Goal: Check status: Check status

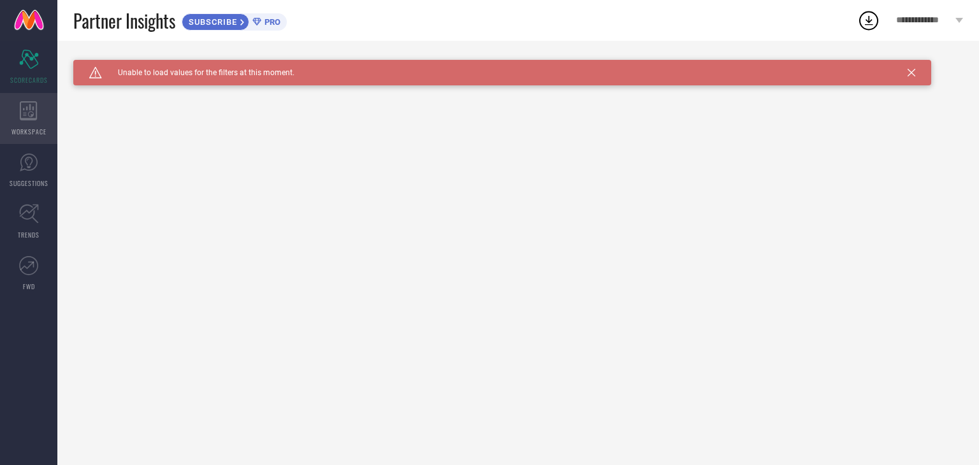
click at [24, 106] on icon at bounding box center [29, 110] width 18 height 19
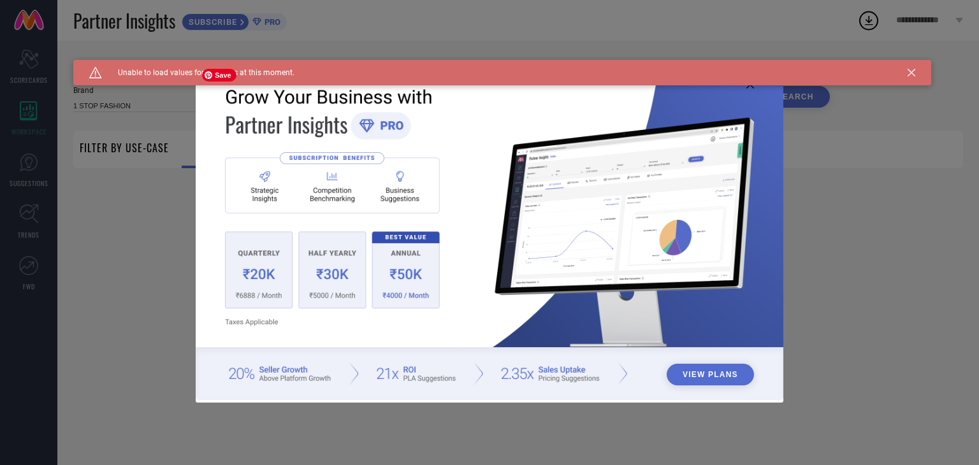
type input "1 STOP FASHION"
type input "All"
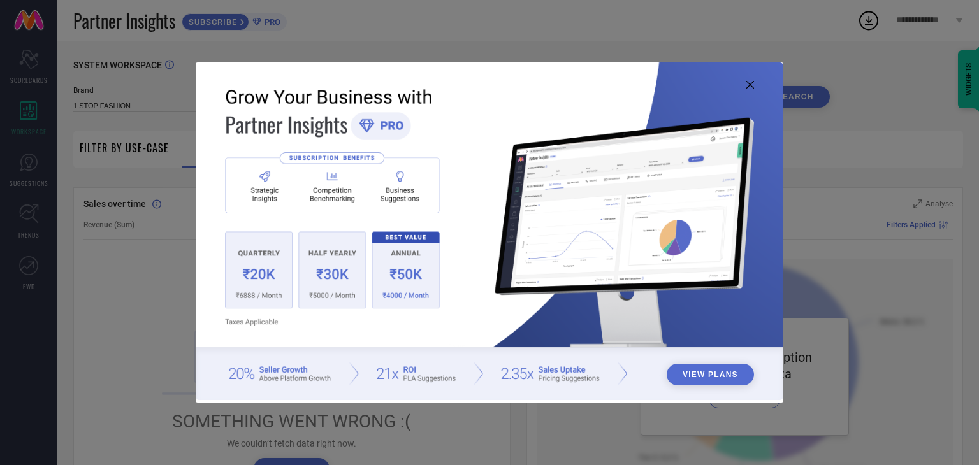
click at [749, 83] on icon at bounding box center [750, 85] width 8 height 8
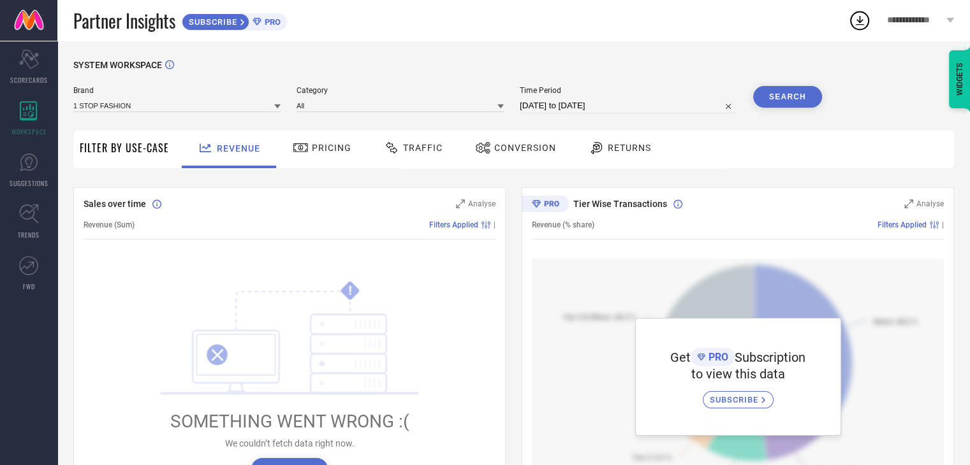
click at [324, 150] on span "Pricing" at bounding box center [332, 148] width 40 height 10
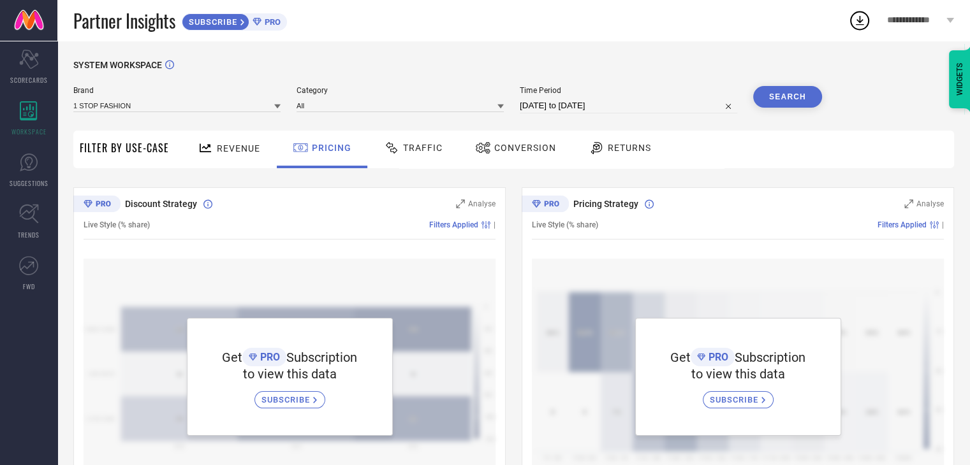
click at [226, 147] on span "Revenue" at bounding box center [238, 148] width 43 height 10
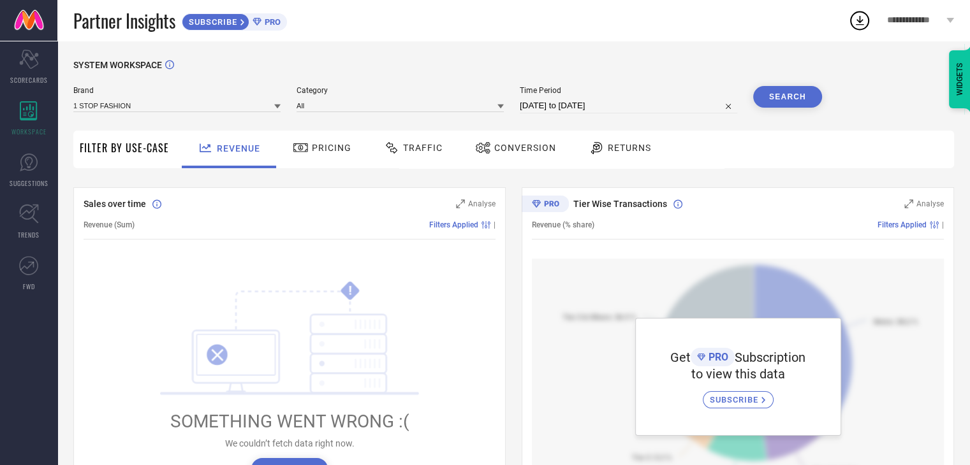
click at [635, 108] on input "[DATE] to [DATE]" at bounding box center [627, 105] width 217 height 15
select select "7"
select select "2025"
select select "8"
select select "2025"
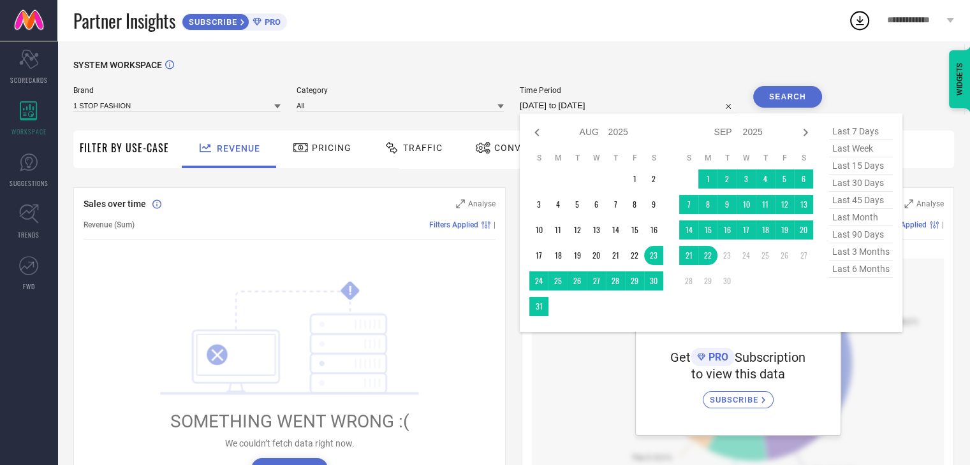
click at [868, 182] on span "last 30 days" at bounding box center [861, 183] width 64 height 17
type input "[DATE] to [DATE]"
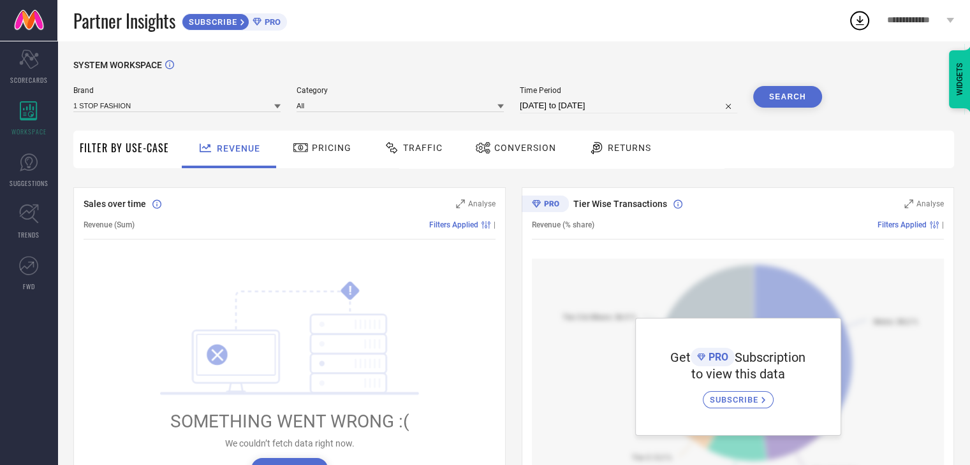
select select "7"
select select "2025"
select select "8"
select select "2025"
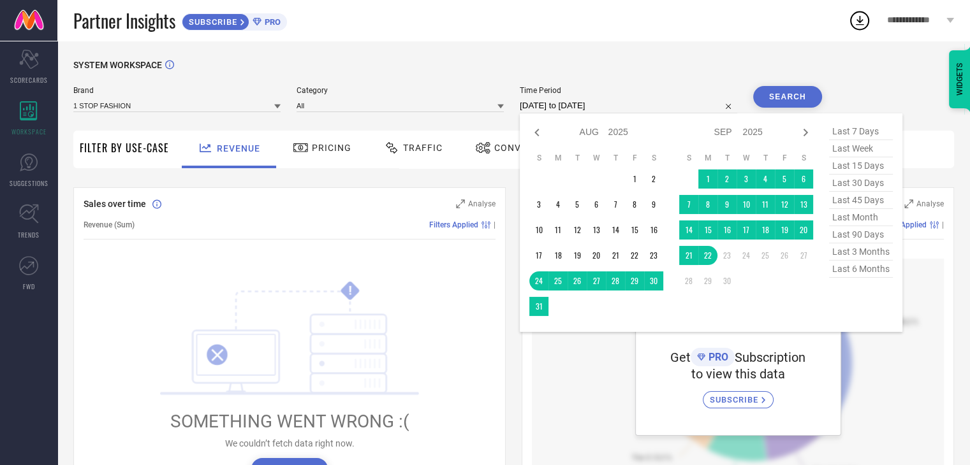
click at [683, 105] on input "[DATE] to [DATE]" at bounding box center [627, 105] width 217 height 15
click at [868, 163] on span "last 15 days" at bounding box center [861, 165] width 64 height 17
type input "[DATE] to [DATE]"
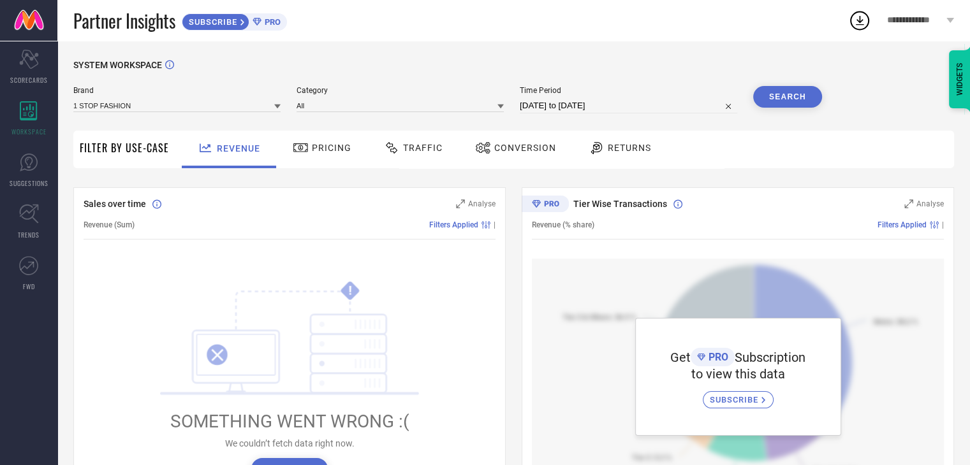
click at [792, 99] on button "Search" at bounding box center [787, 97] width 69 height 22
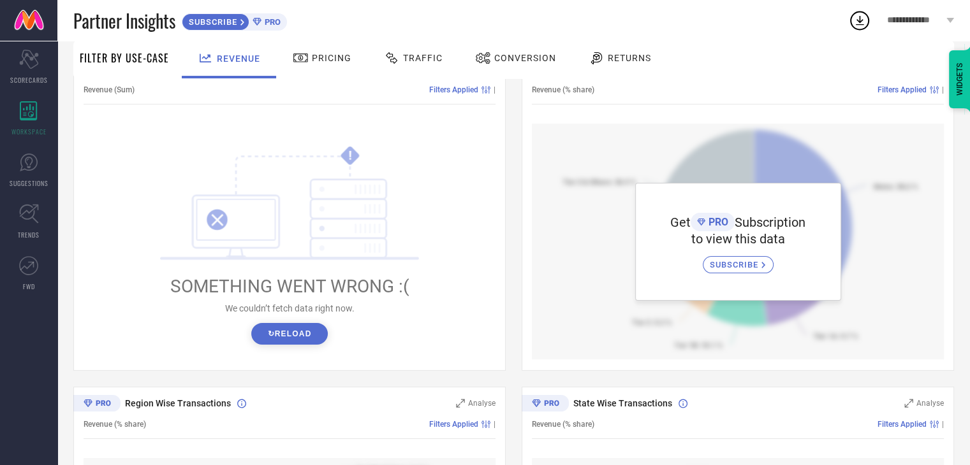
scroll to position [166, 0]
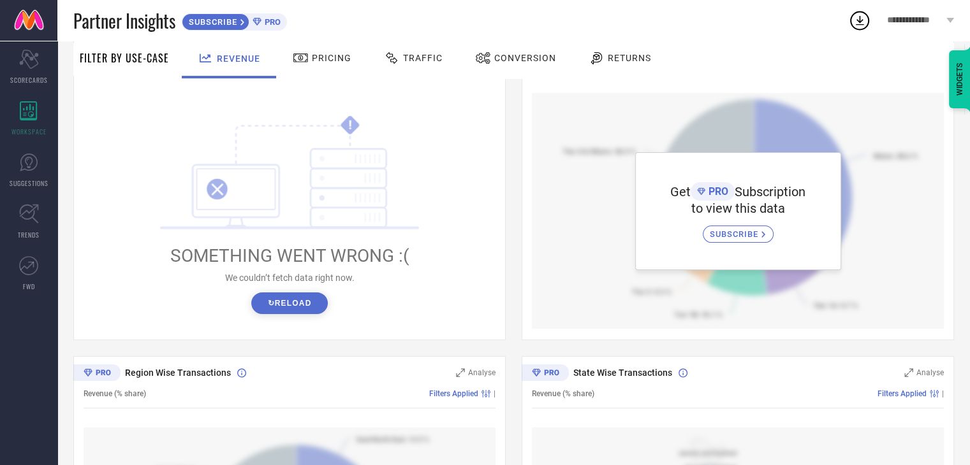
click at [285, 297] on button "↻ Reload" at bounding box center [289, 304] width 76 height 22
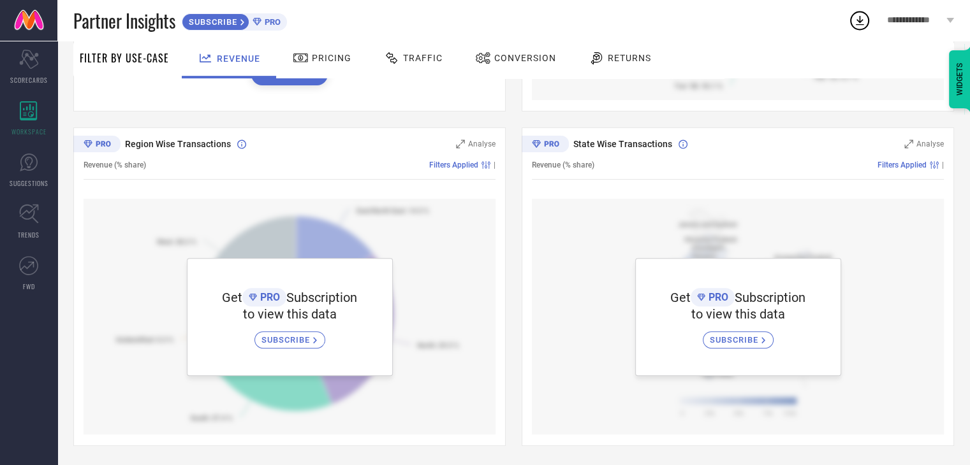
scroll to position [0, 0]
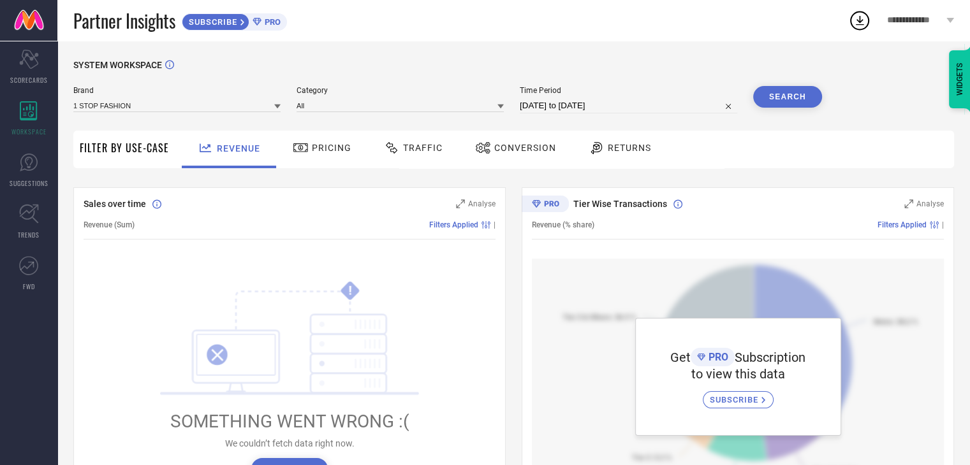
click at [312, 151] on span "Pricing" at bounding box center [332, 148] width 40 height 10
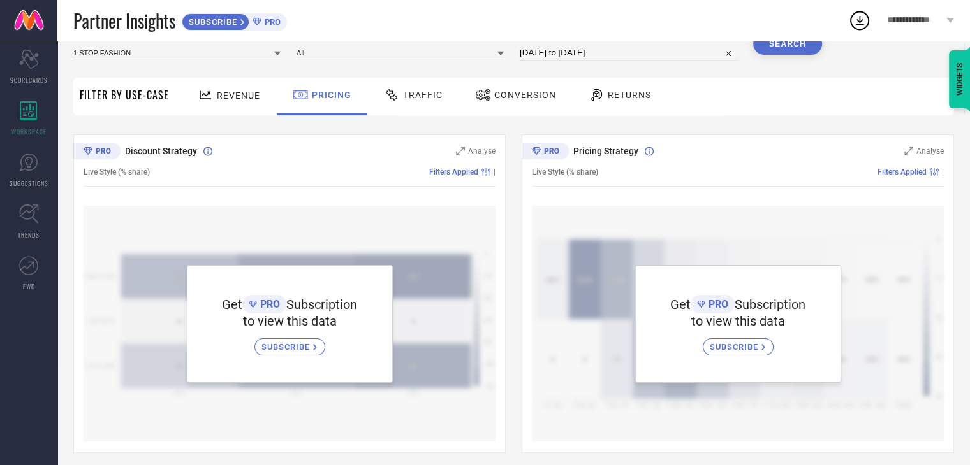
scroll to position [52, 0]
click at [423, 105] on div "Traffic" at bounding box center [413, 96] width 65 height 22
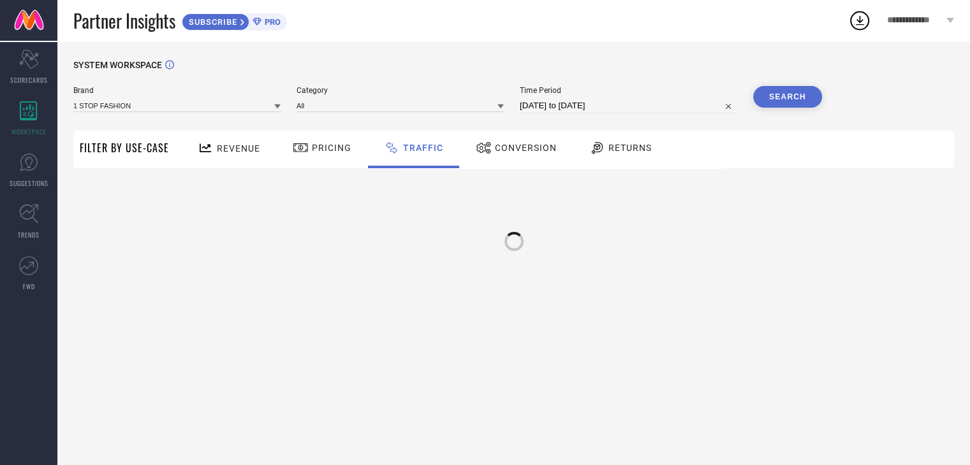
scroll to position [0, 0]
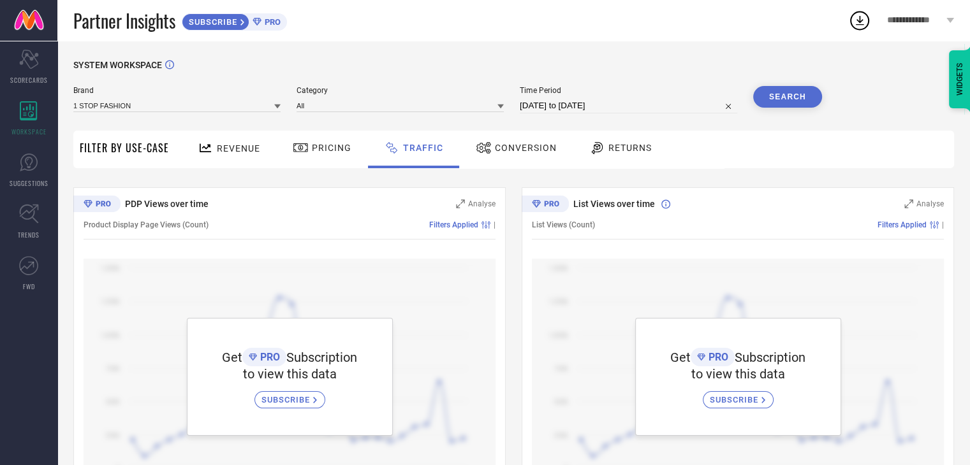
click at [518, 150] on span "Conversion" at bounding box center [526, 148] width 62 height 10
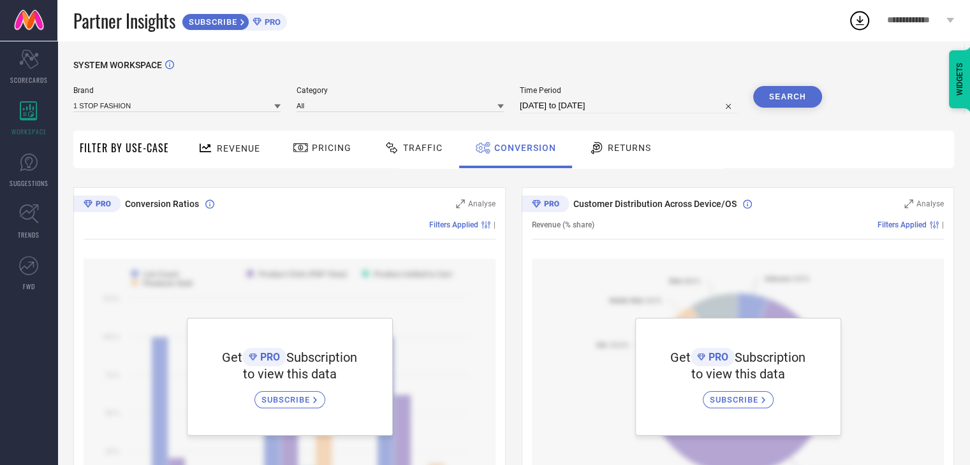
click at [622, 156] on div "Returns" at bounding box center [619, 148] width 69 height 22
